Goal: Find specific page/section

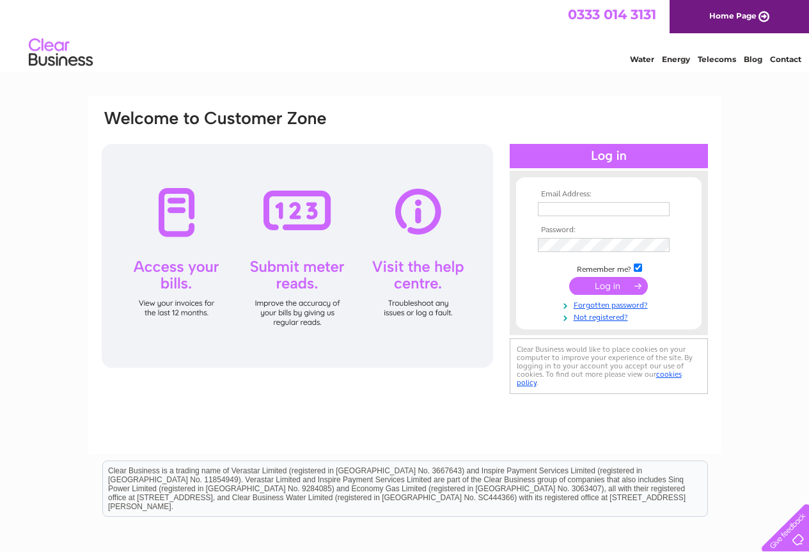
type input "[EMAIL_ADDRESS][DOMAIN_NAME]"
click at [610, 291] on input "submit" at bounding box center [608, 286] width 79 height 18
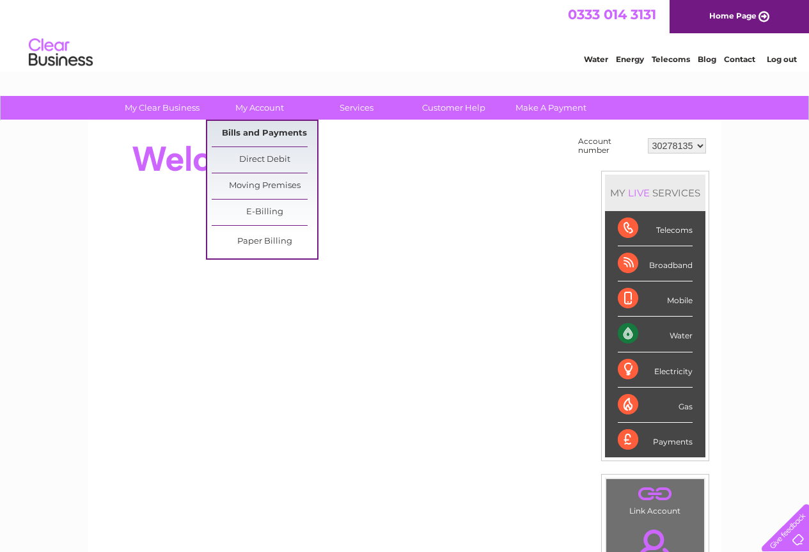
click at [278, 132] on link "Bills and Payments" at bounding box center [265, 134] width 106 height 26
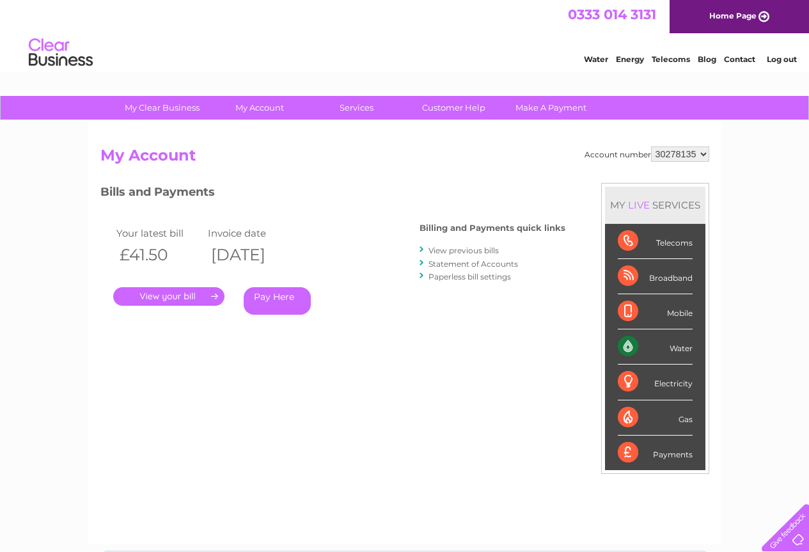
click at [200, 294] on link "." at bounding box center [168, 296] width 111 height 19
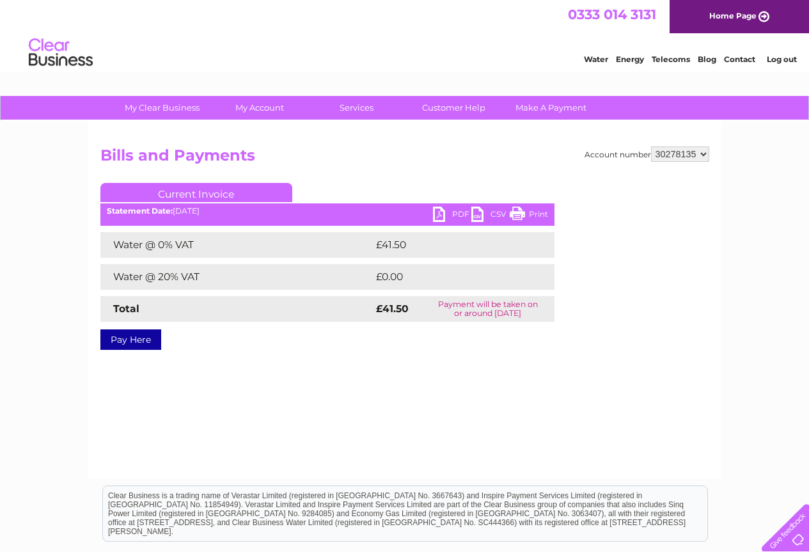
click at [440, 215] on link "PDF" at bounding box center [452, 216] width 38 height 19
